Goal: Transaction & Acquisition: Download file/media

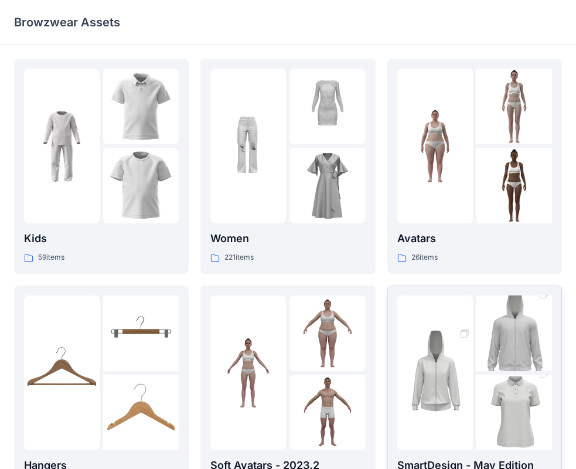
click at [473, 357] on div at bounding box center [474, 372] width 155 height 155
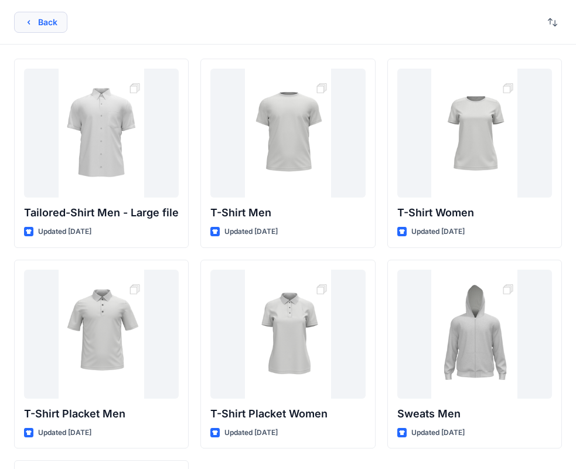
click at [36, 26] on button "Back" at bounding box center [40, 22] width 53 height 21
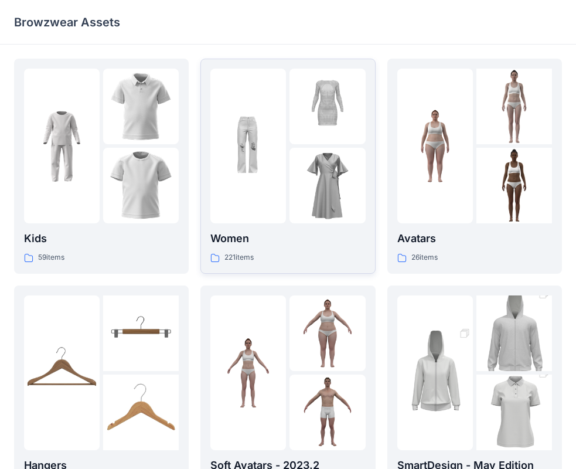
click at [267, 167] on img at bounding box center [248, 146] width 76 height 76
click at [278, 144] on img at bounding box center [248, 146] width 76 height 76
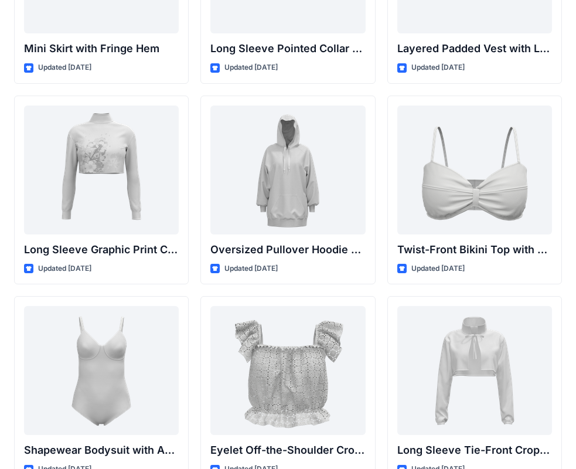
scroll to position [3607, 0]
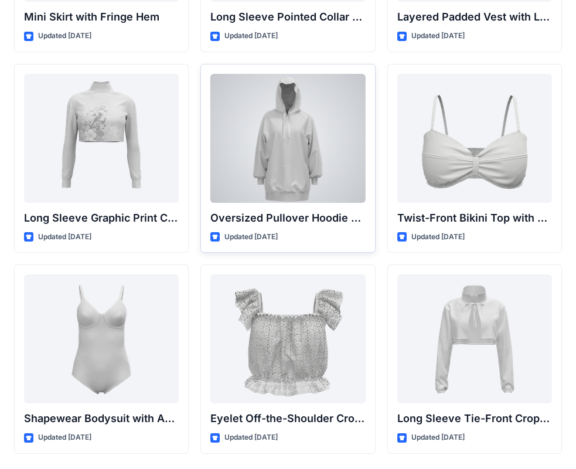
click at [293, 157] on div at bounding box center [287, 138] width 155 height 129
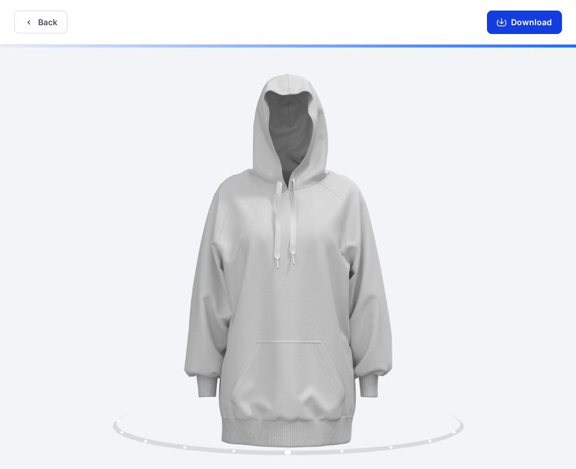
click at [511, 22] on button "Download" at bounding box center [524, 22] width 75 height 23
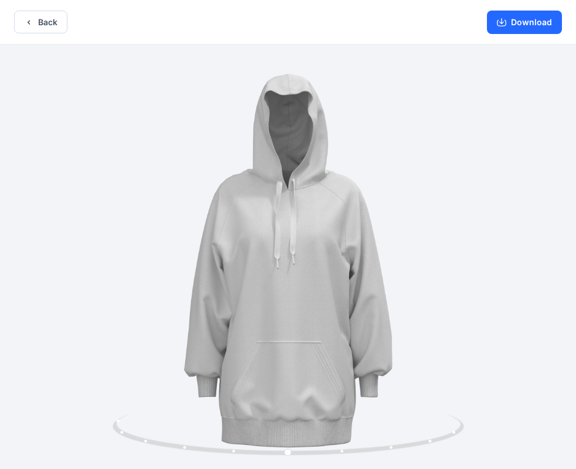
drag, startPoint x: 522, startPoint y: 25, endPoint x: 520, endPoint y: 1, distance: 23.5
click at [522, 24] on button "Download" at bounding box center [524, 22] width 75 height 23
